Goal: Task Accomplishment & Management: Manage account settings

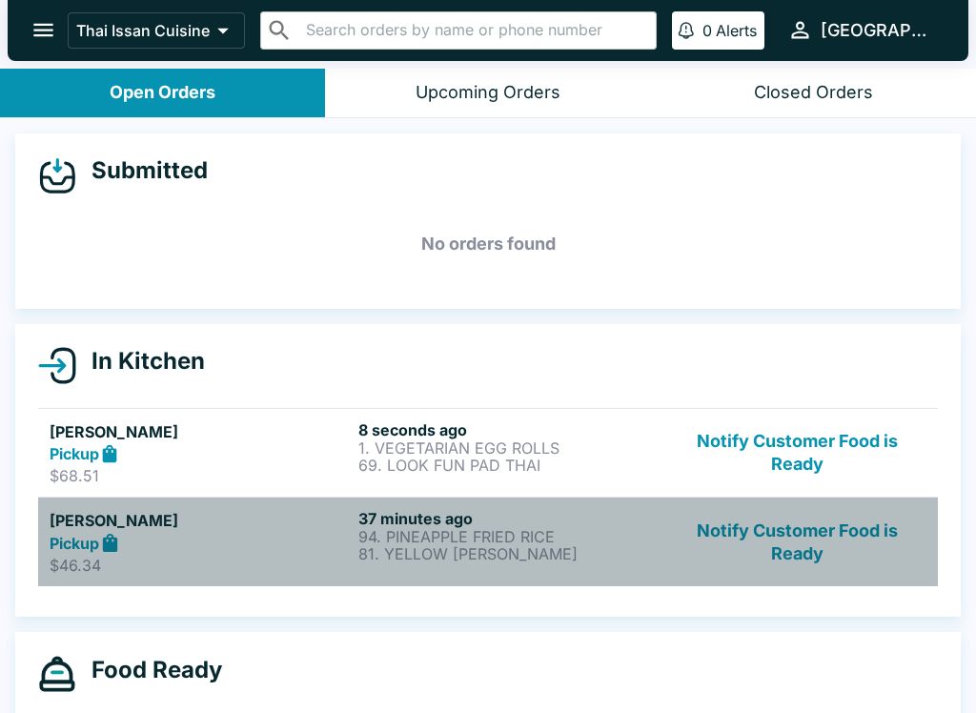
click at [518, 552] on p "81. YELLOW [PERSON_NAME]" at bounding box center [508, 553] width 301 height 17
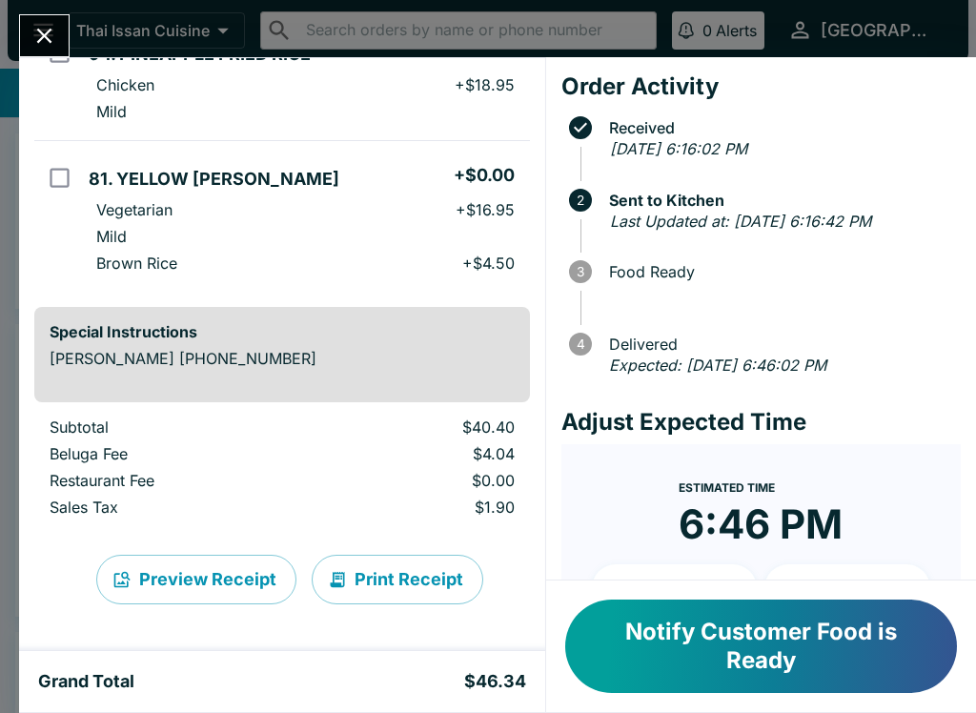
scroll to position [207, 0]
click at [445, 596] on button "Print Receipt" at bounding box center [398, 580] width 172 height 50
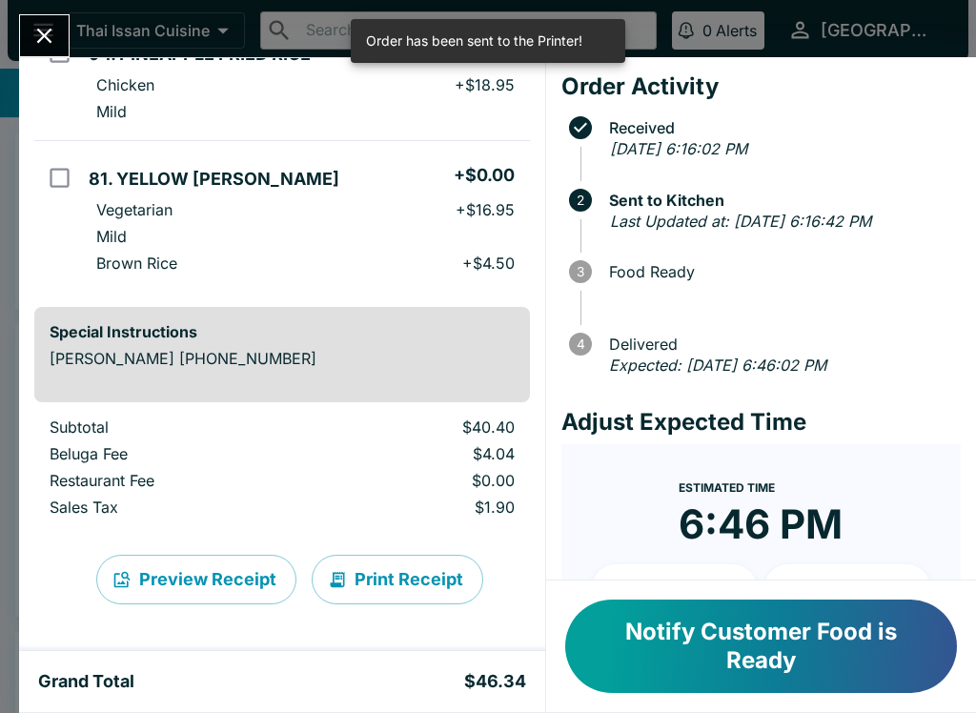
click at [454, 589] on button "Print Receipt" at bounding box center [398, 580] width 172 height 50
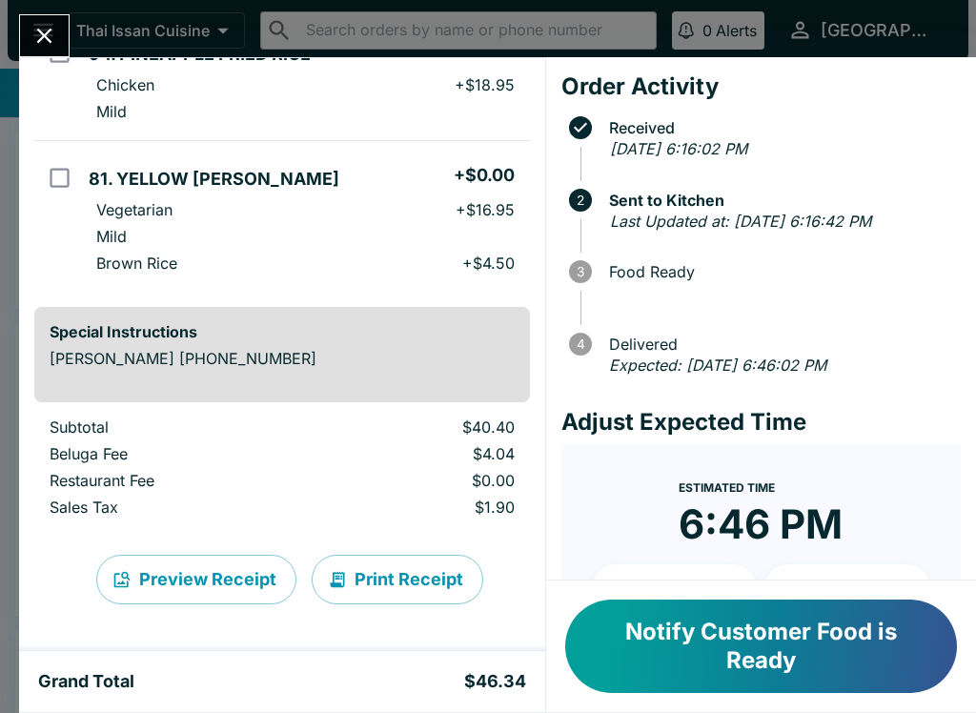
click at [40, 31] on icon "Close" at bounding box center [44, 36] width 15 height 15
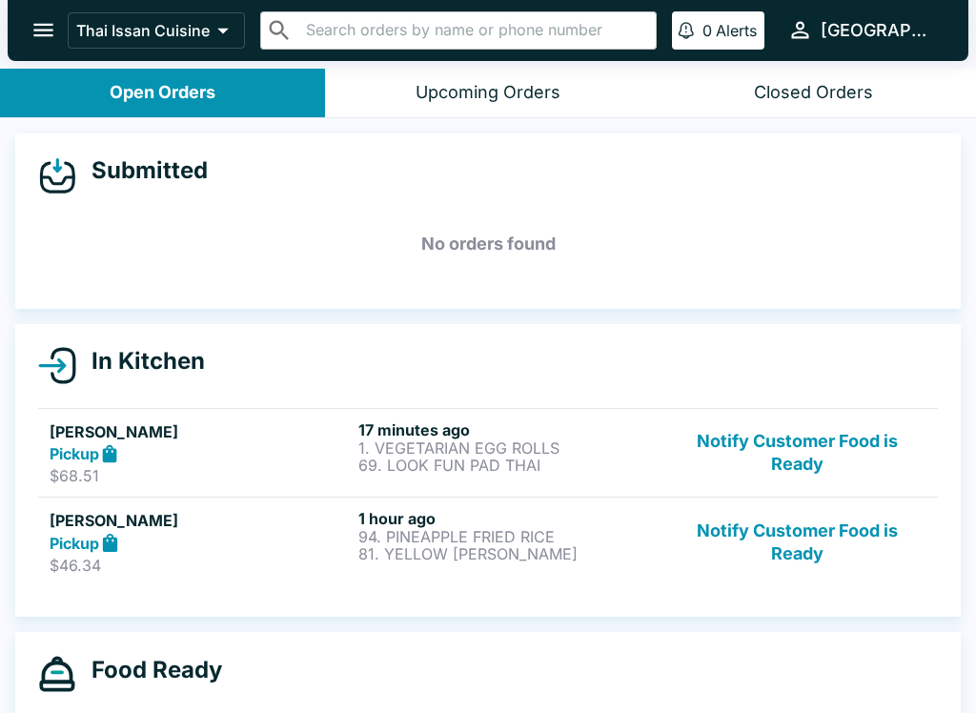
click at [830, 453] on button "Notify Customer Food is Ready" at bounding box center [797, 453] width 258 height 66
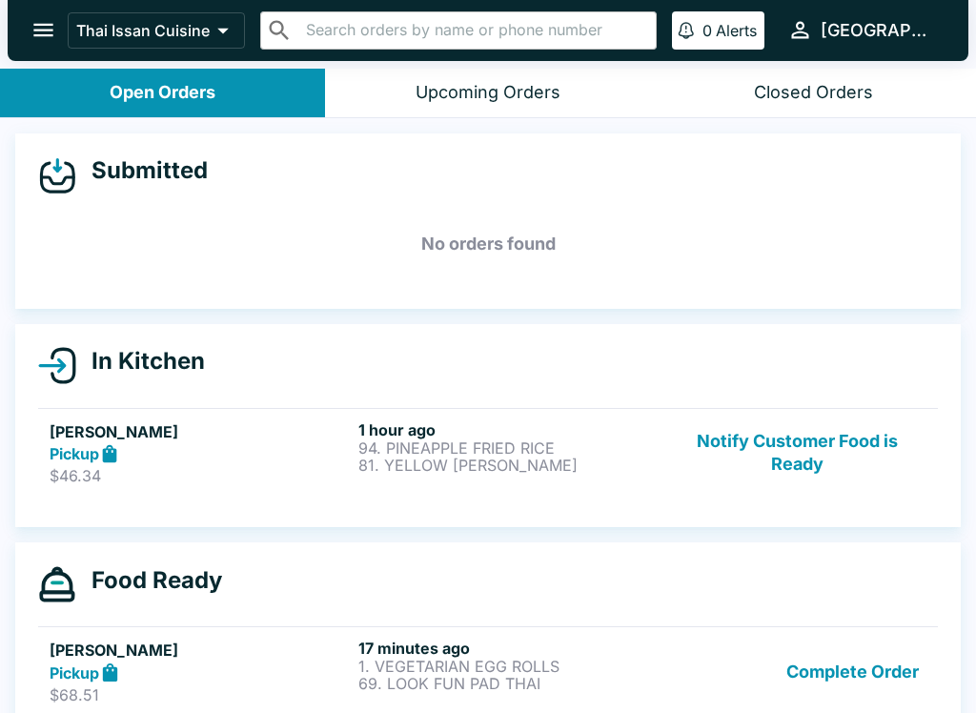
click at [835, 475] on button "Notify Customer Food is Ready" at bounding box center [797, 453] width 258 height 66
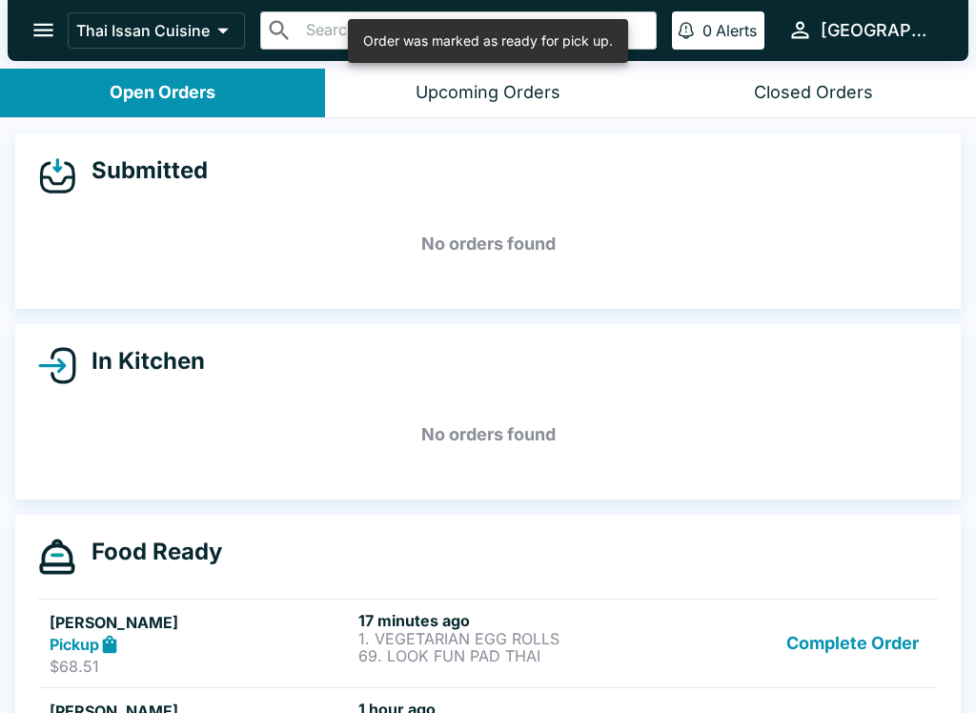
click at [828, 638] on button "Complete Order" at bounding box center [853, 644] width 148 height 66
click at [853, 655] on button "Complete Order" at bounding box center [853, 644] width 148 height 66
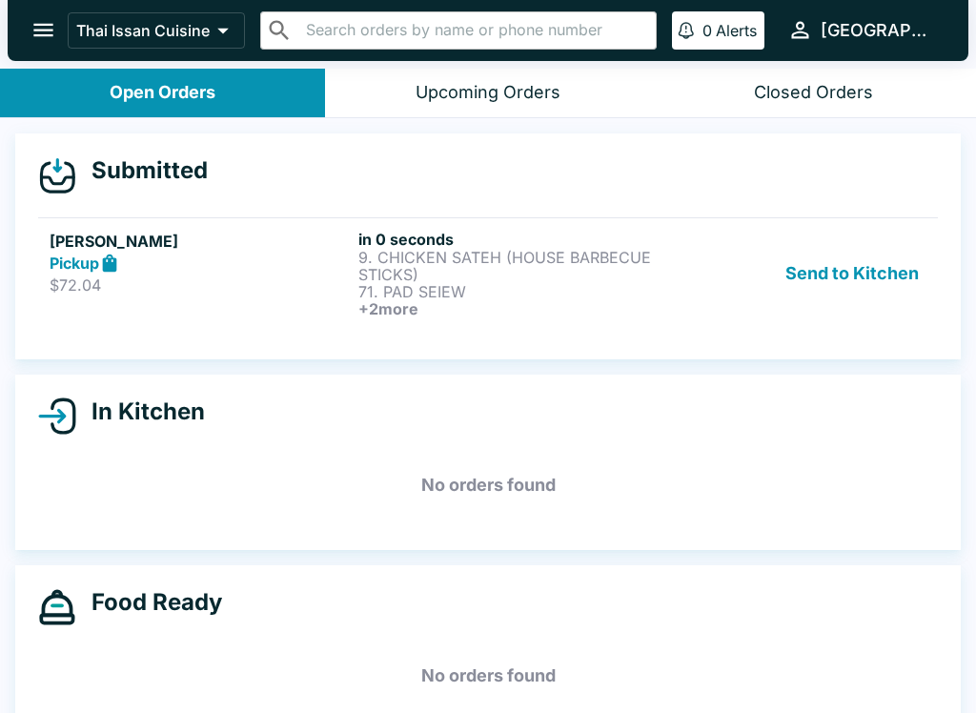
click at [860, 269] on button "Send to Kitchen" at bounding box center [852, 274] width 149 height 88
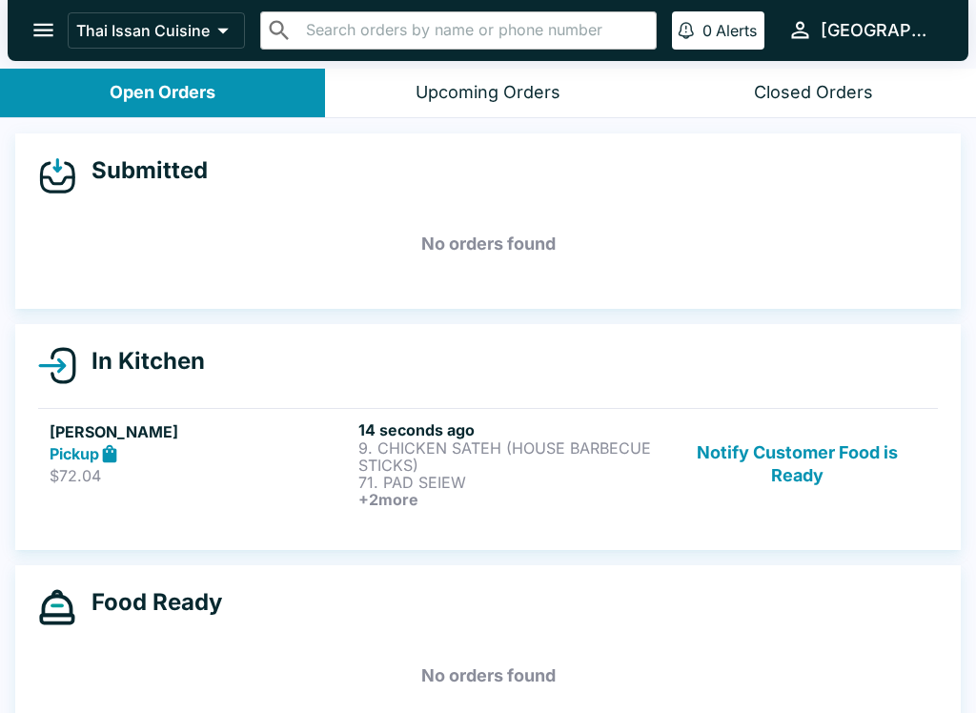
click at [488, 463] on p "9. CHICKEN SATEH (HOUSE BARBECUE STICKS)" at bounding box center [508, 456] width 301 height 34
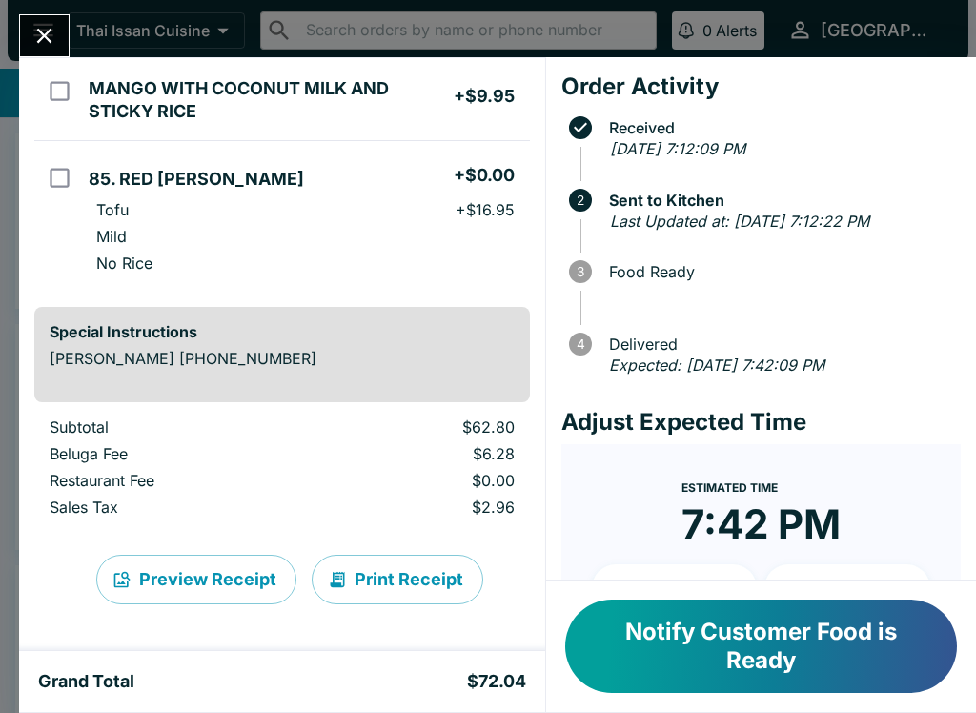
scroll to position [380, 0]
click at [455, 585] on button "Print Receipt" at bounding box center [398, 580] width 172 height 50
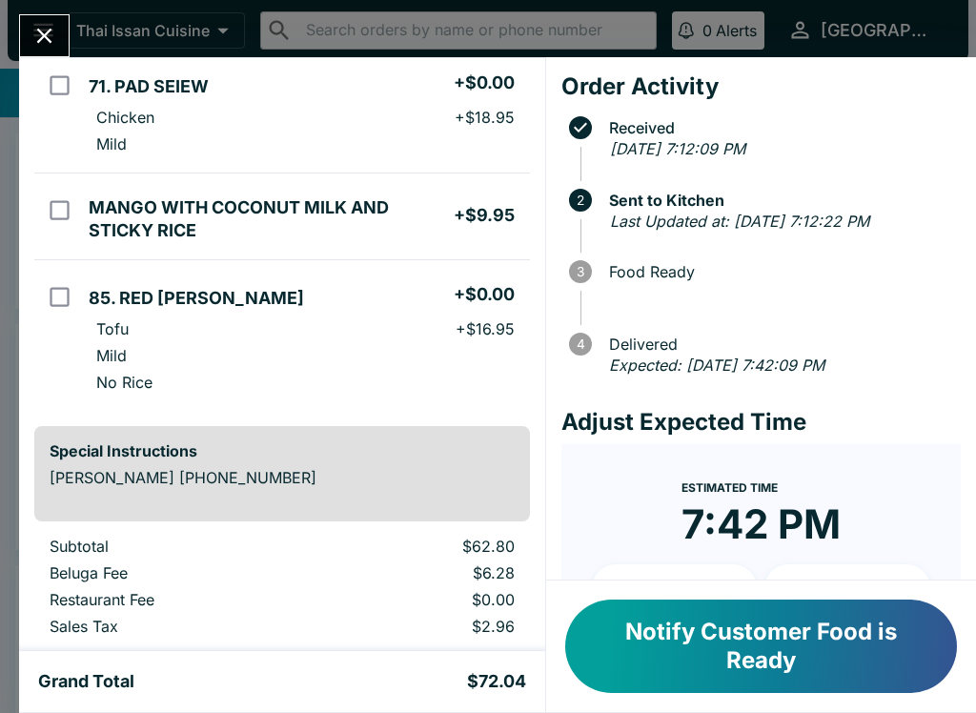
scroll to position [251, 0]
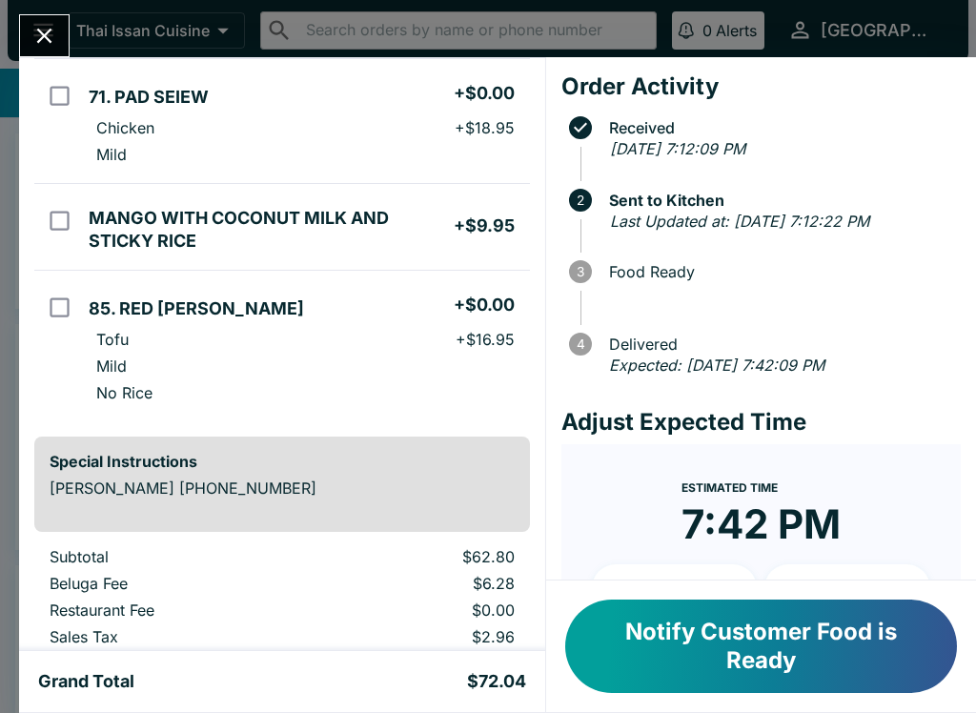
click at [414, 234] on h5 "MANGO WITH COCONUT MILK AND STICKY RICE" at bounding box center [271, 230] width 364 height 46
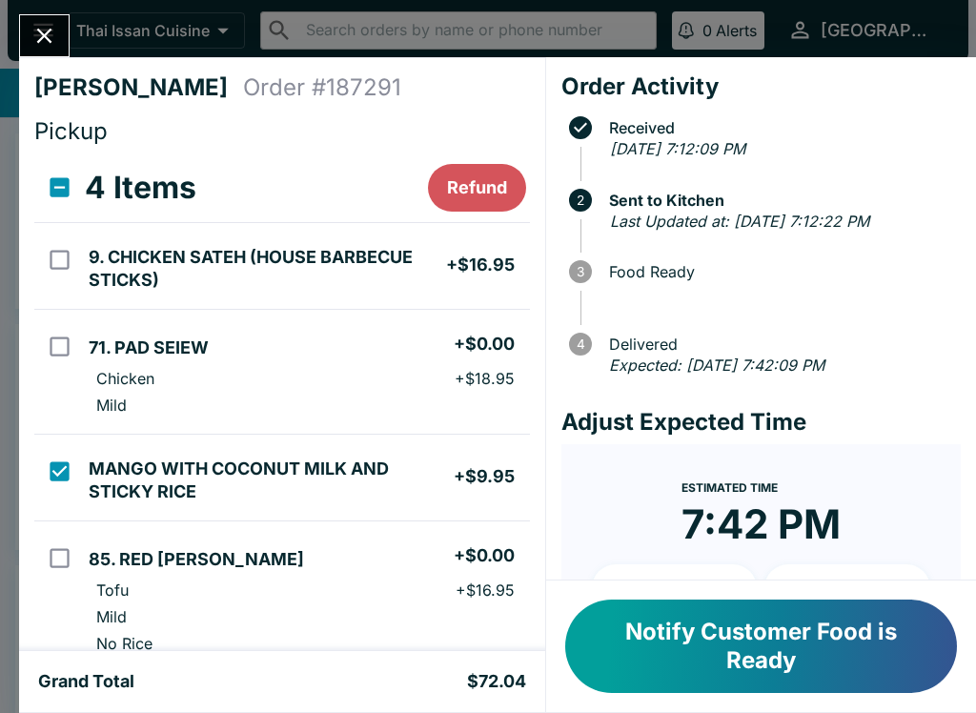
scroll to position [0, 0]
click at [491, 177] on button "Refund" at bounding box center [477, 188] width 98 height 48
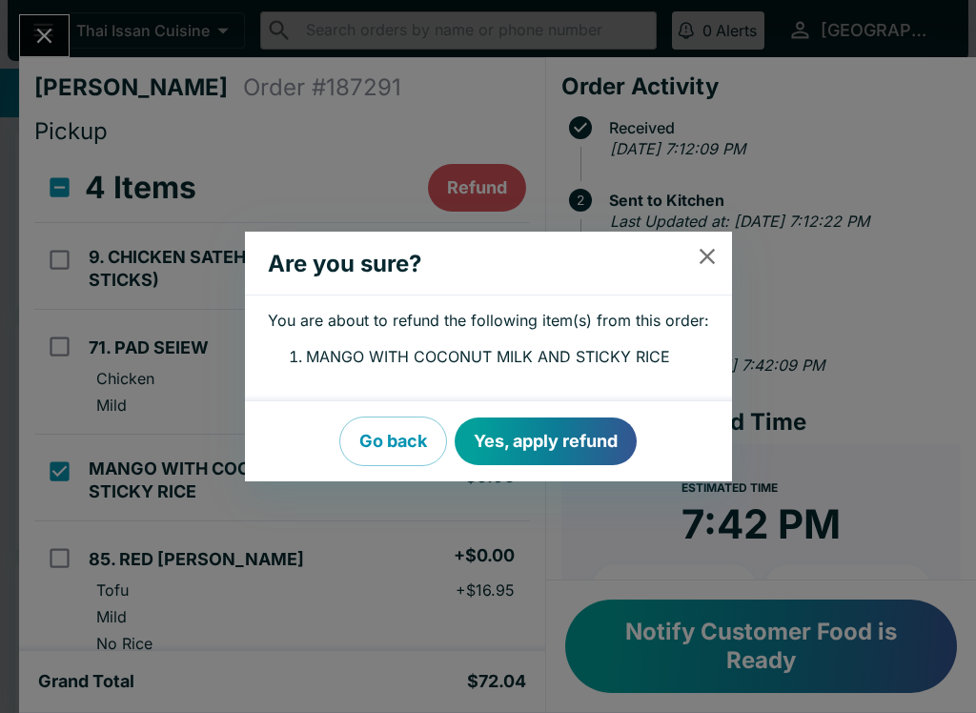
click at [529, 437] on button "Yes, apply refund" at bounding box center [546, 441] width 182 height 48
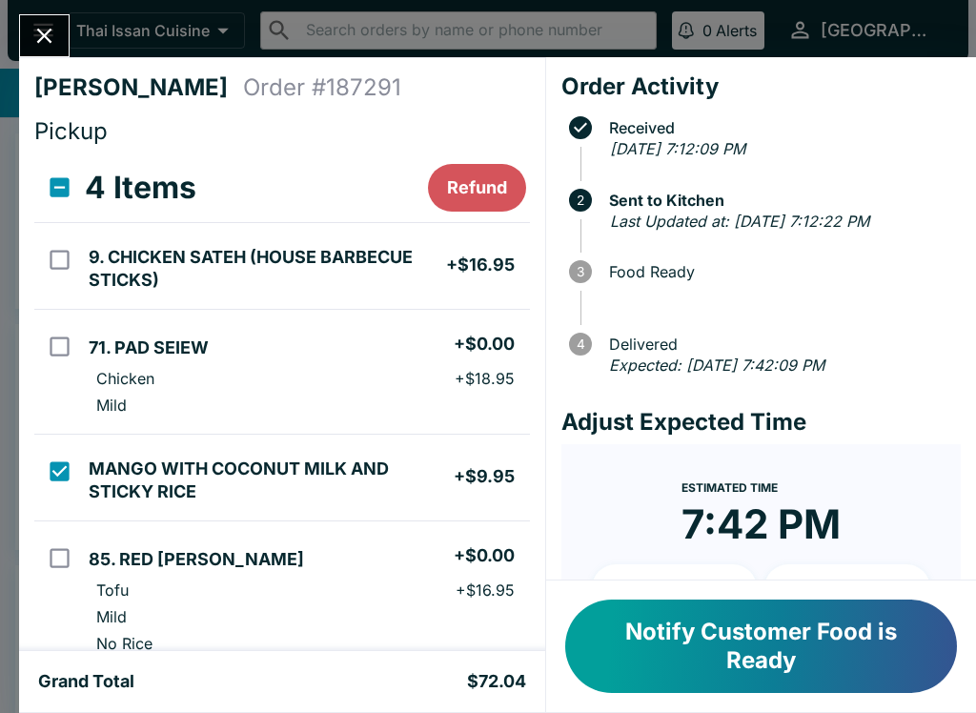
checkbox input "false"
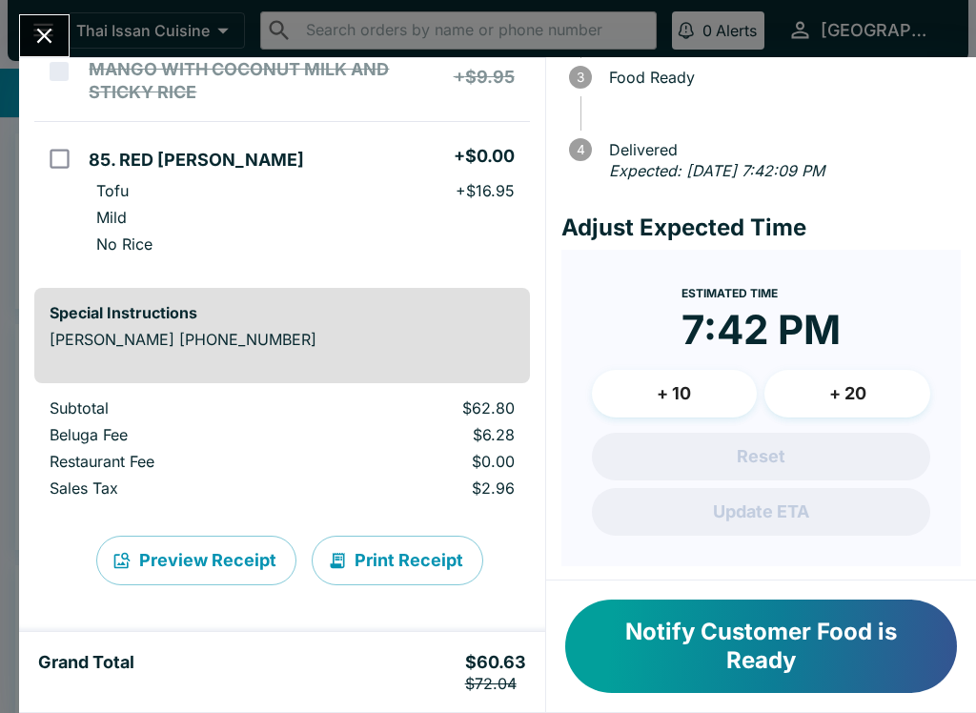
scroll to position [193, 0]
click at [44, 29] on icon "Close" at bounding box center [44, 36] width 26 height 26
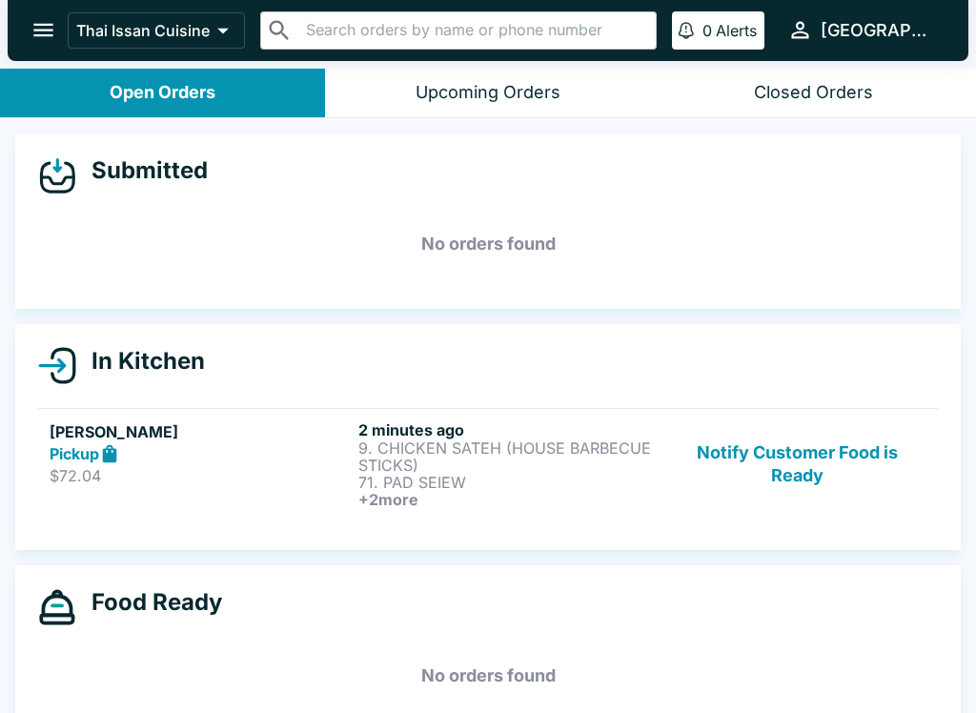
click at [520, 477] on p "71. PAD SEIEW" at bounding box center [508, 482] width 301 height 17
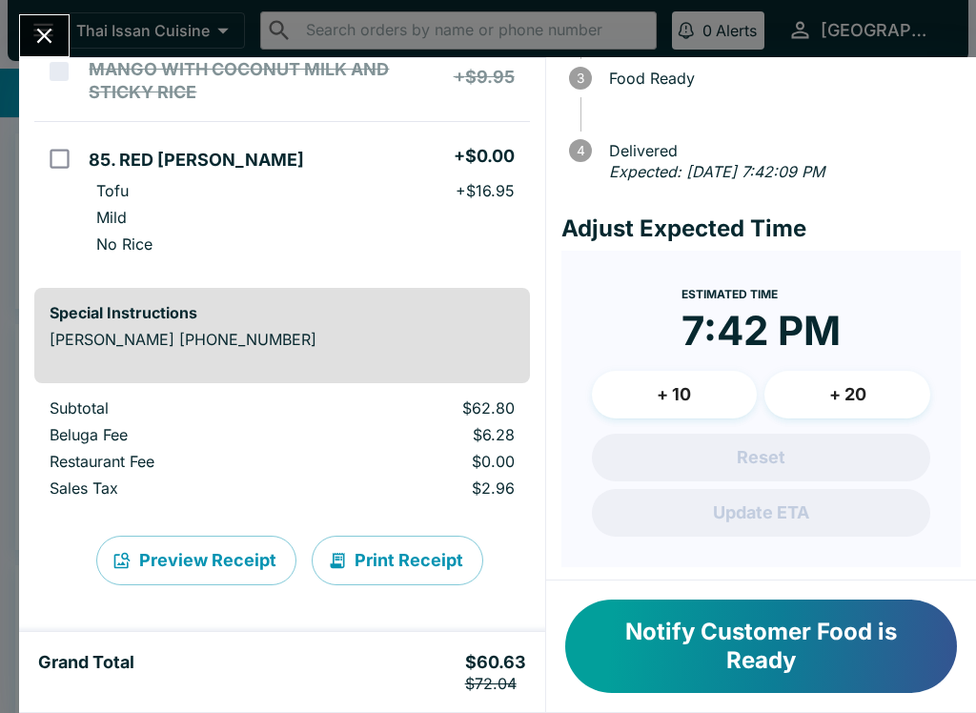
scroll to position [418, 0]
